Goal: Find specific page/section: Find specific page/section

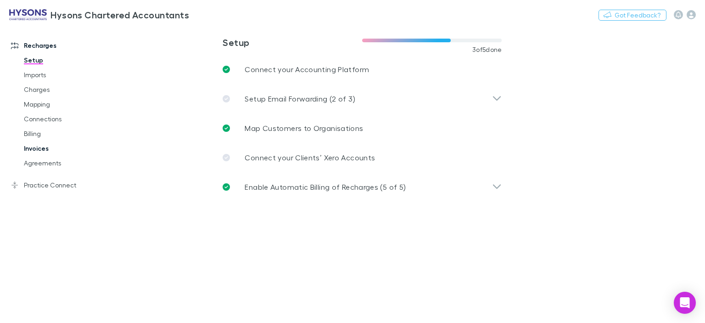
click at [46, 148] on link "Invoices" at bounding box center [68, 148] width 106 height 15
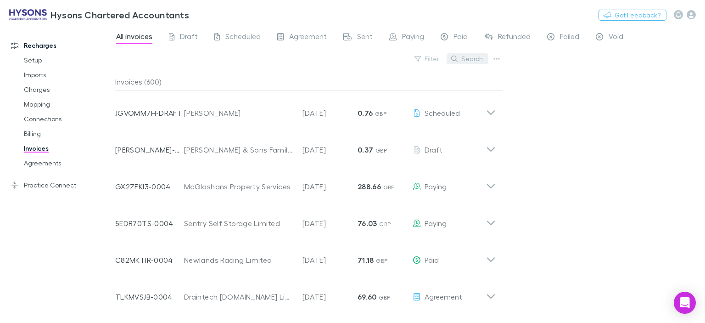
click at [475, 63] on button "Search" at bounding box center [468, 58] width 42 height 11
click at [474, 56] on button "Search" at bounding box center [468, 58] width 42 height 11
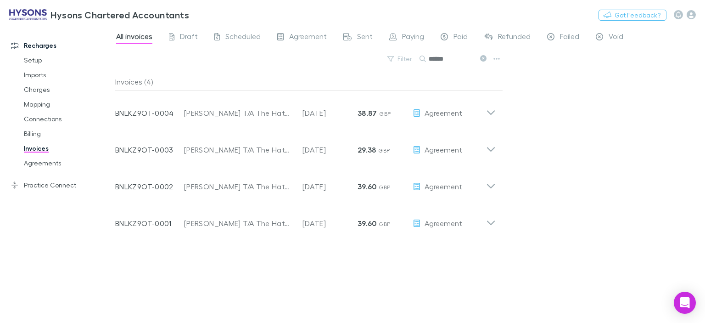
type input "******"
